Goal: Information Seeking & Learning: Learn about a topic

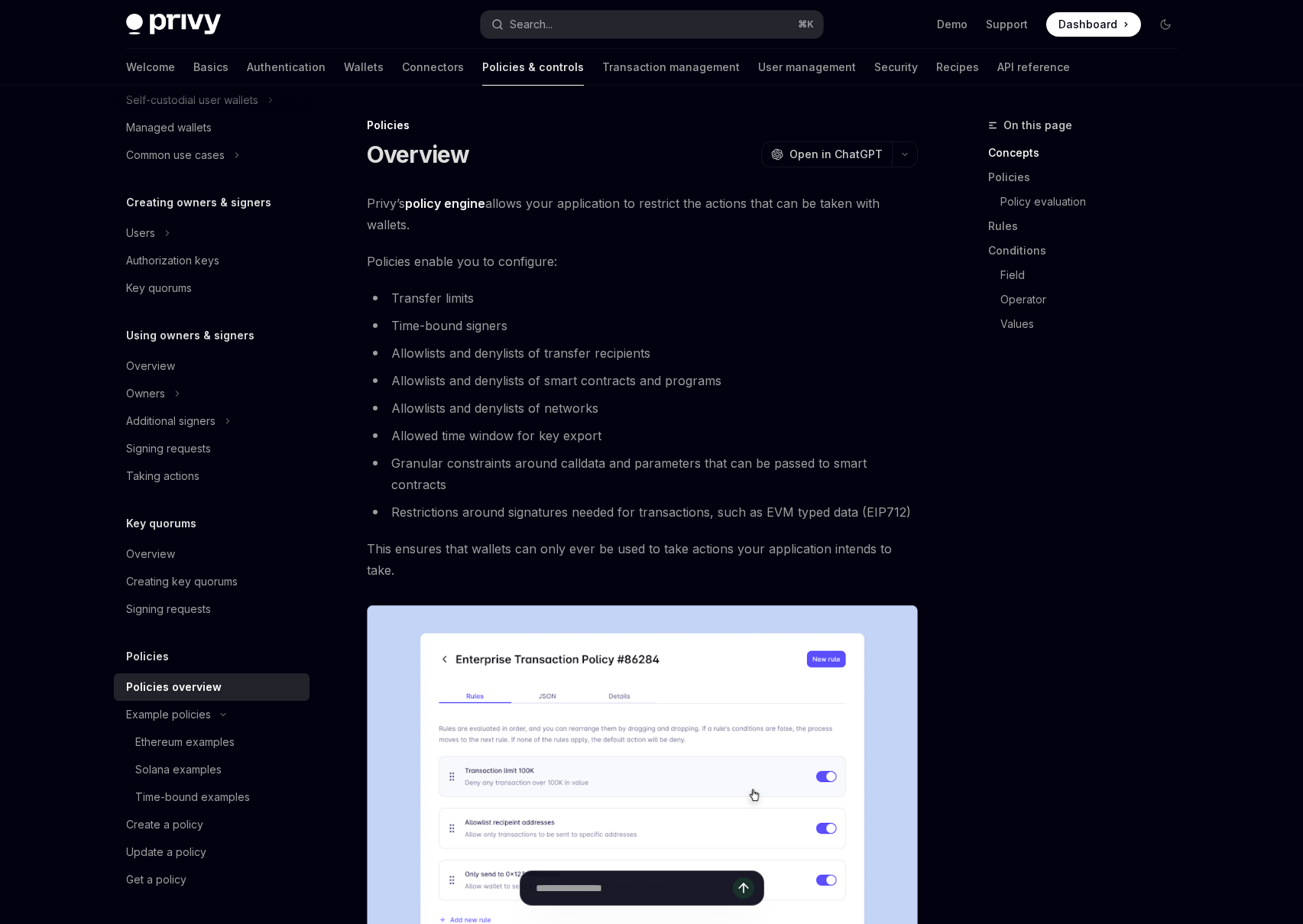
click at [1087, 20] on span "Dashboard" at bounding box center [1088, 24] width 59 height 15
click at [705, 465] on li "Granular constraints around calldata and parameters that can be passed to smart…" at bounding box center [642, 473] width 551 height 42
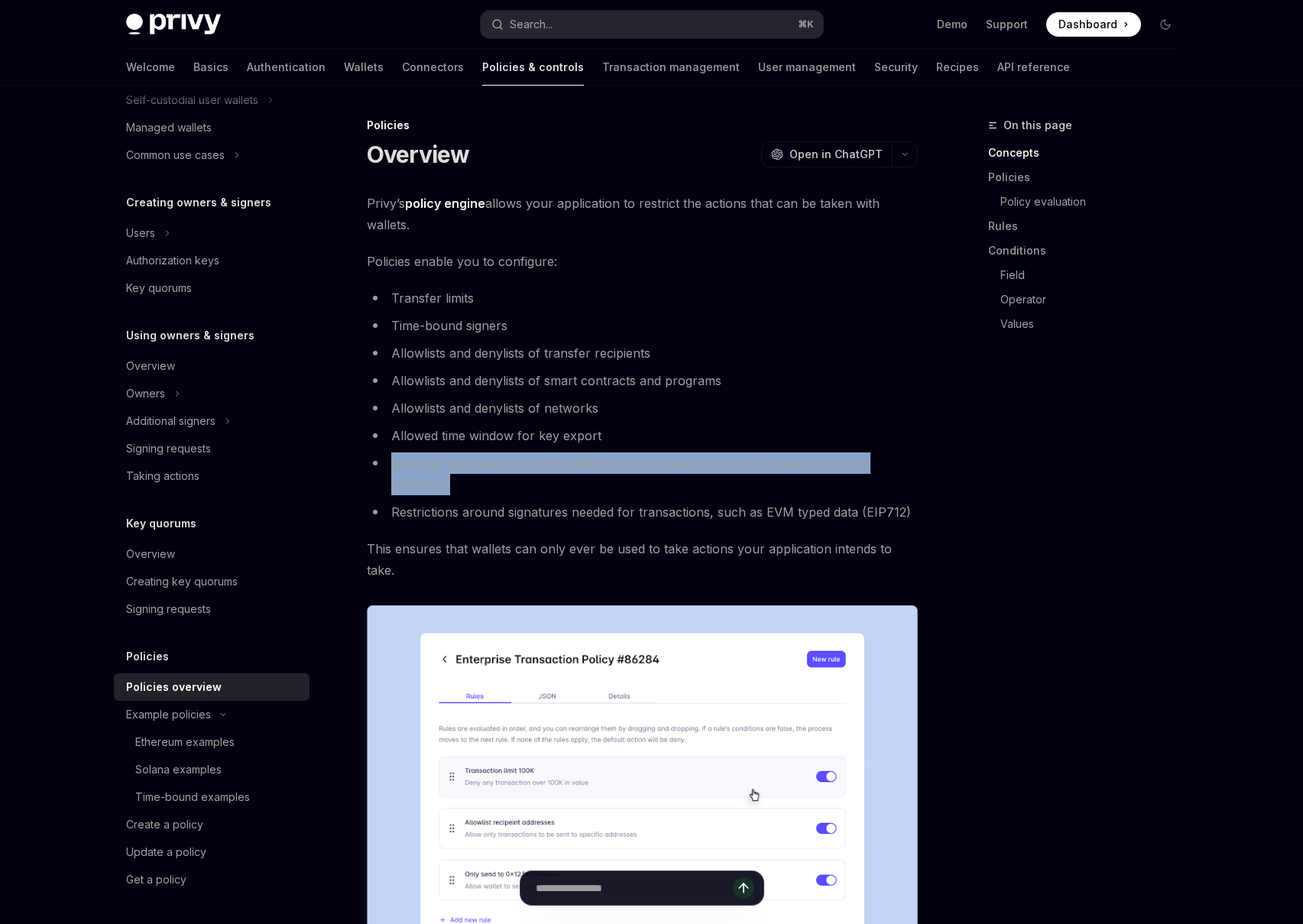
click at [705, 465] on li "Granular constraints around calldata and parameters that can be passed to smart…" at bounding box center [642, 473] width 551 height 42
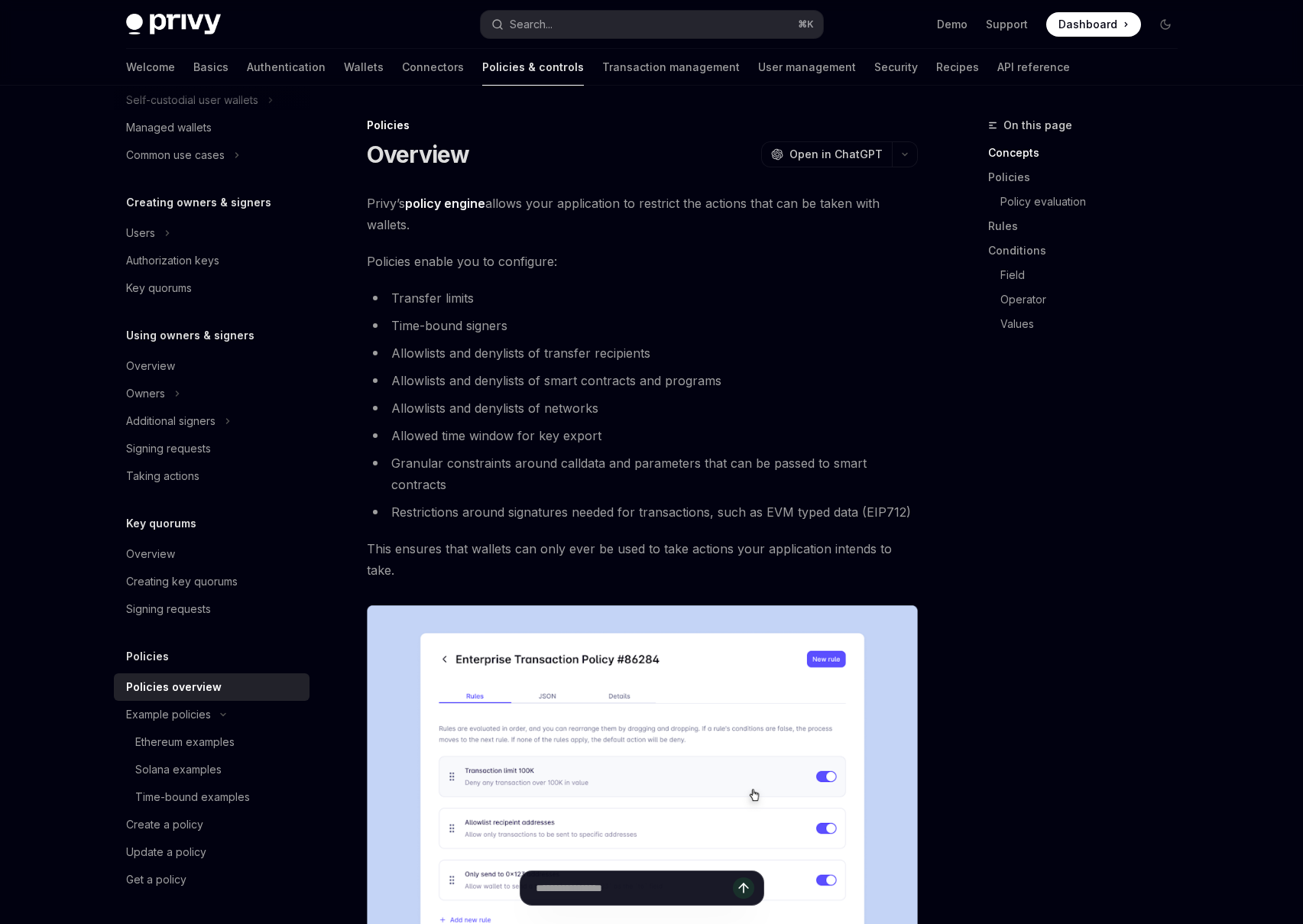
click at [677, 501] on li "Restrictions around signatures needed for transactions, such as EVM typed data …" at bounding box center [642, 512] width 551 height 21
click at [594, 501] on li "Restrictions around signatures needed for transactions, such as EVM typed data …" at bounding box center [642, 512] width 551 height 21
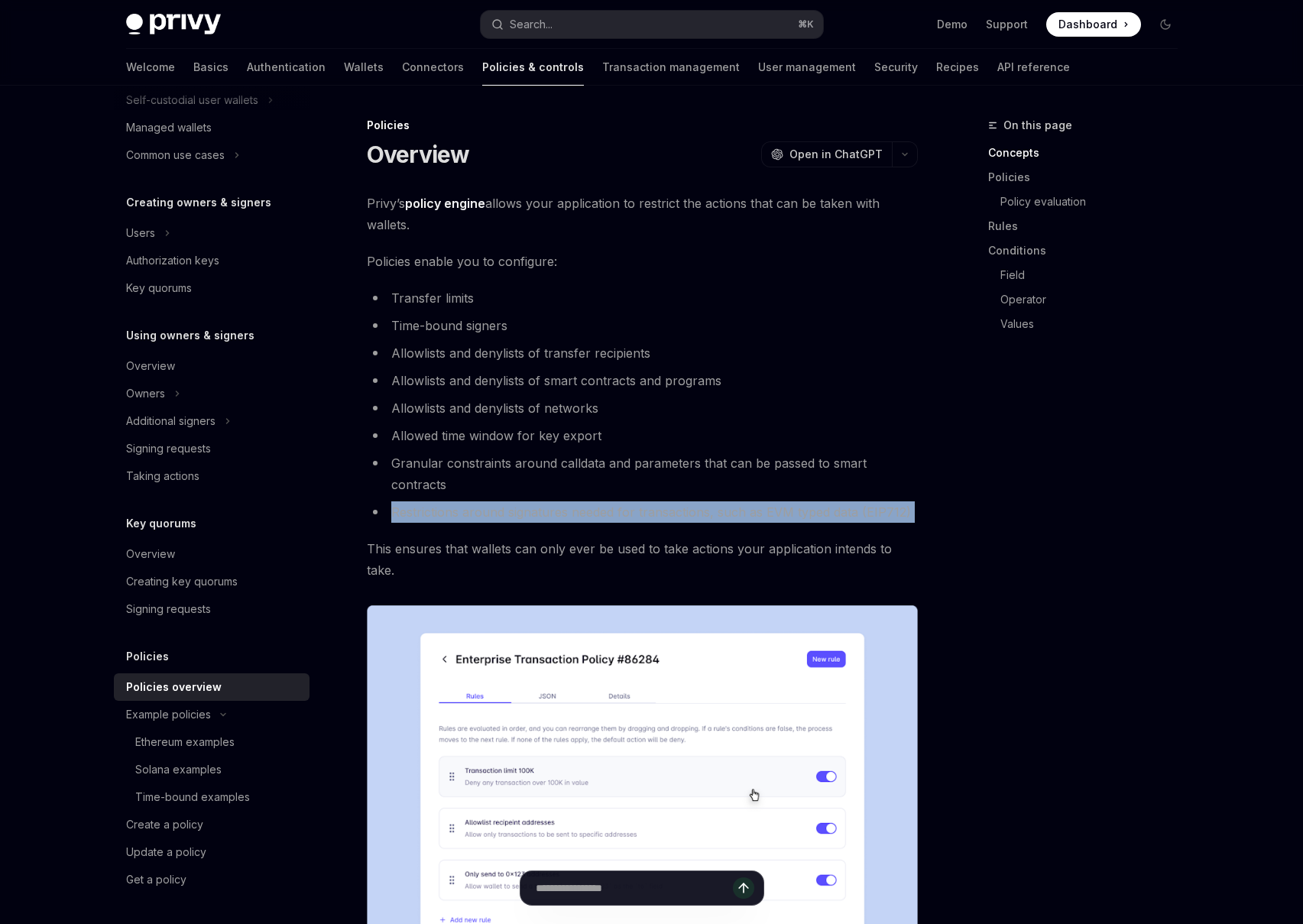
click at [594, 501] on li "Restrictions around signatures needed for transactions, such as EVM typed data …" at bounding box center [642, 512] width 551 height 21
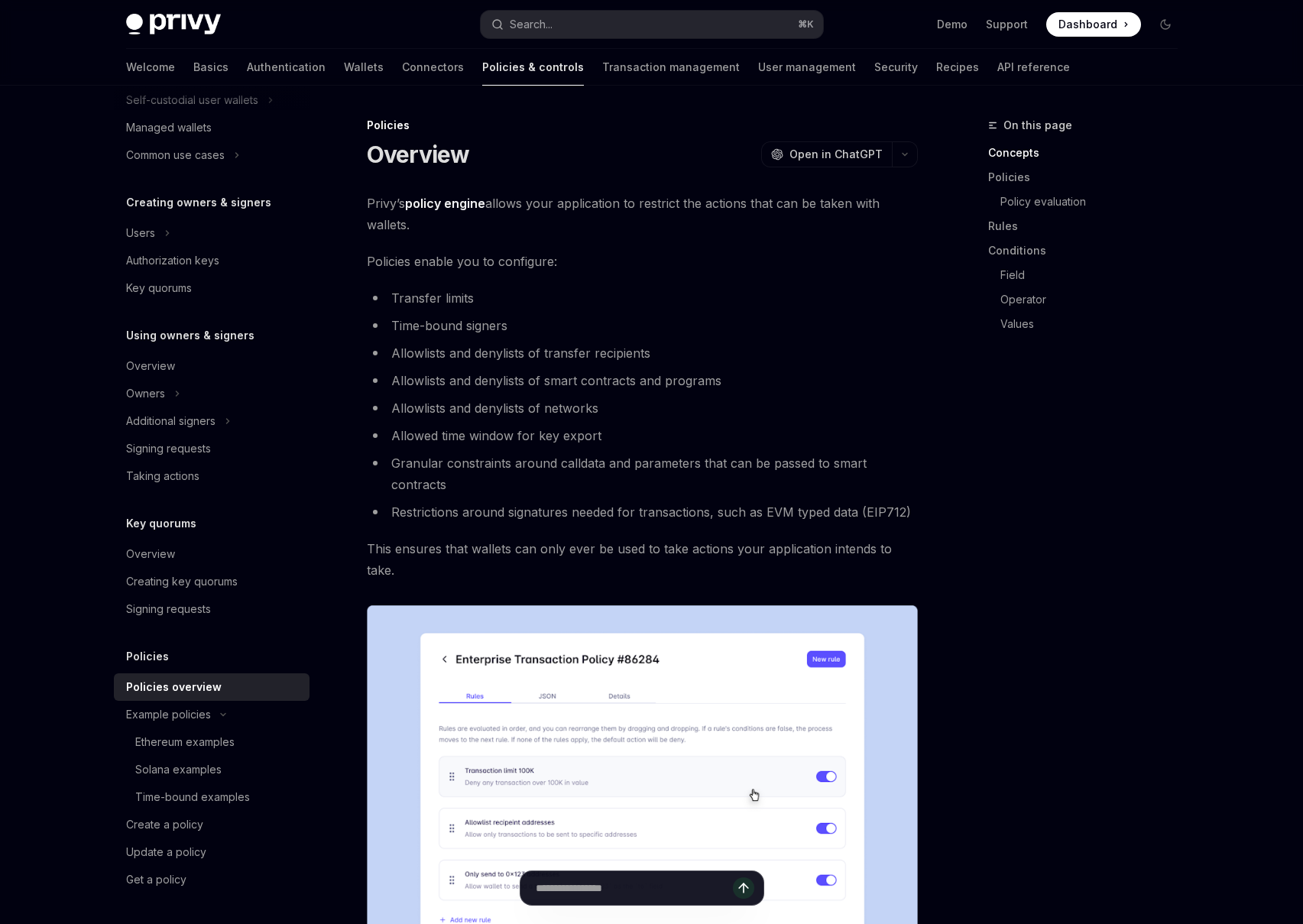
click at [812, 538] on span "This ensures that wallets can only ever be used to take actions your applicatio…" at bounding box center [642, 559] width 551 height 42
